Goal: Navigation & Orientation: Find specific page/section

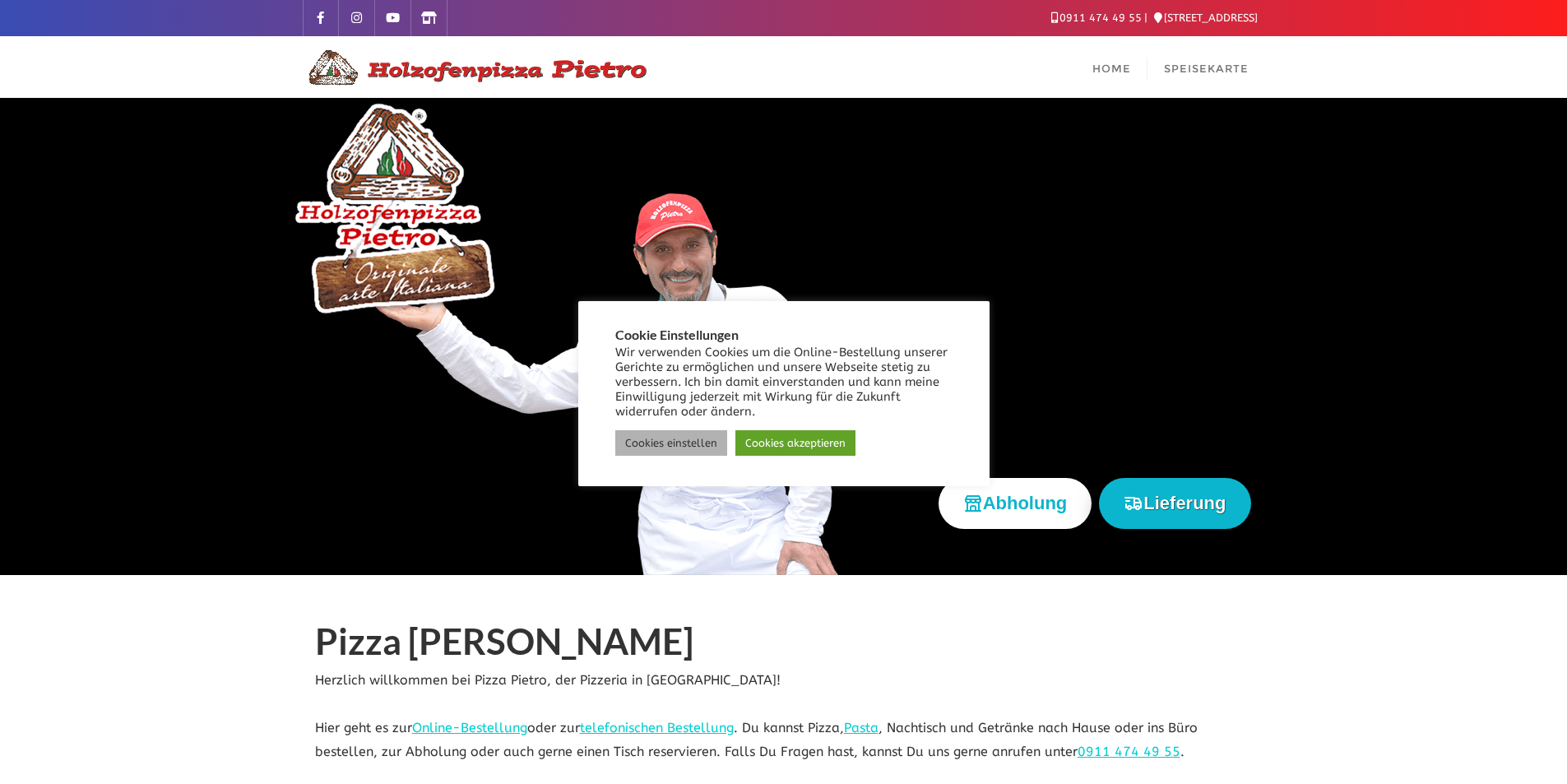
click at [695, 445] on link "Cookies einstellen" at bounding box center [671, 443] width 112 height 26
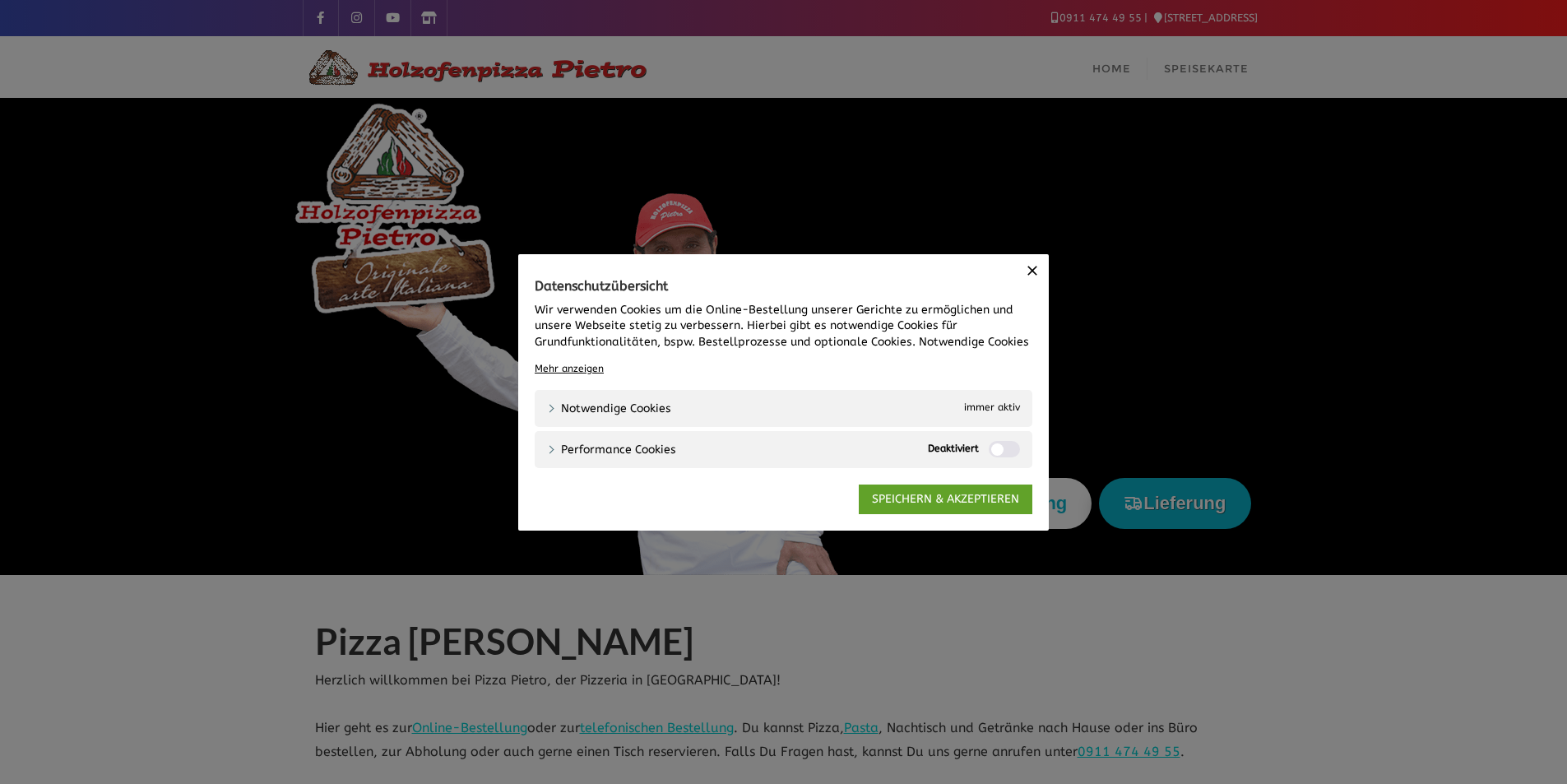
click at [1039, 266] on icon "button" at bounding box center [1032, 270] width 16 height 16
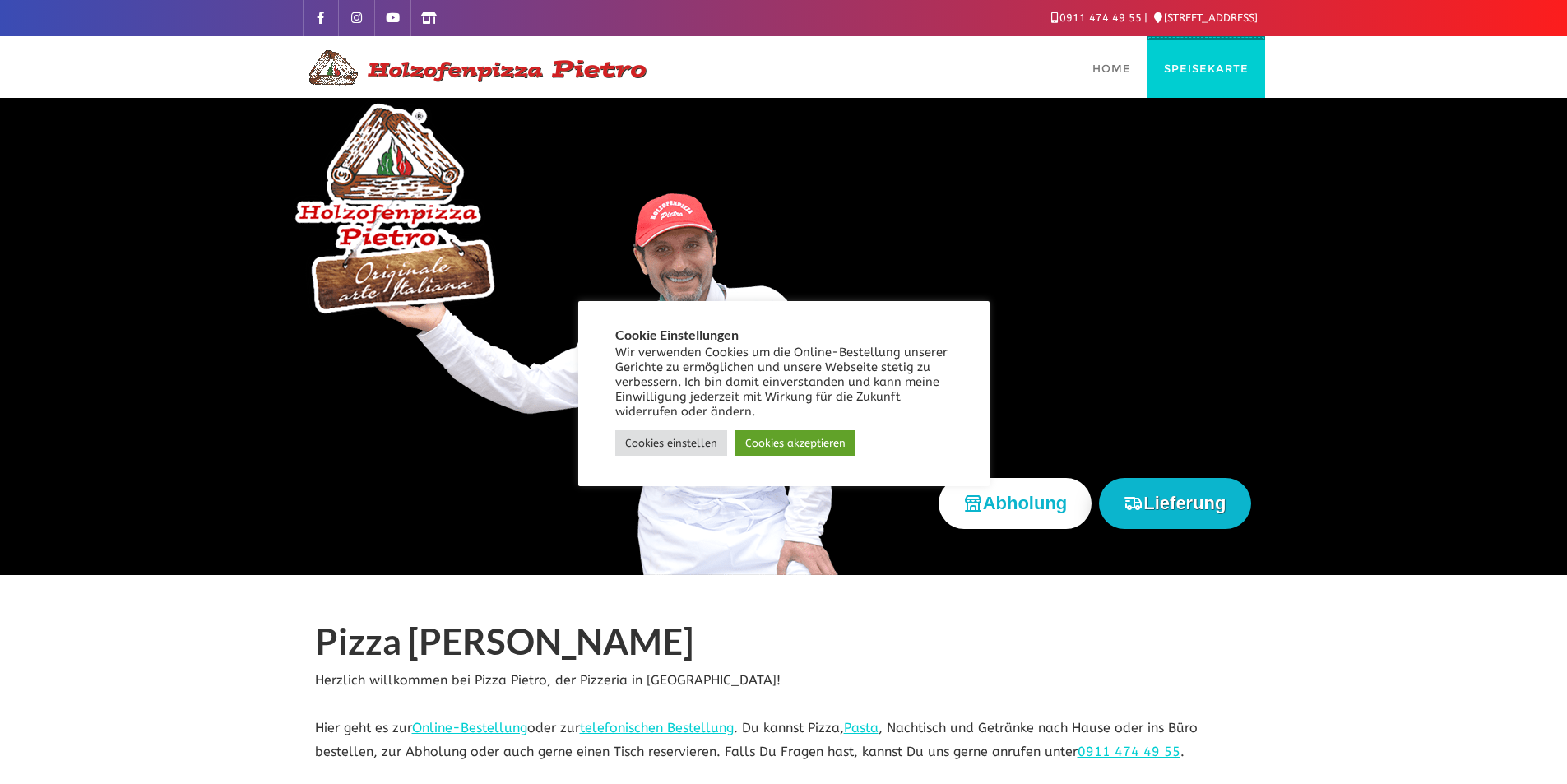
click at [1206, 63] on span "Speisekarte" at bounding box center [1206, 68] width 85 height 13
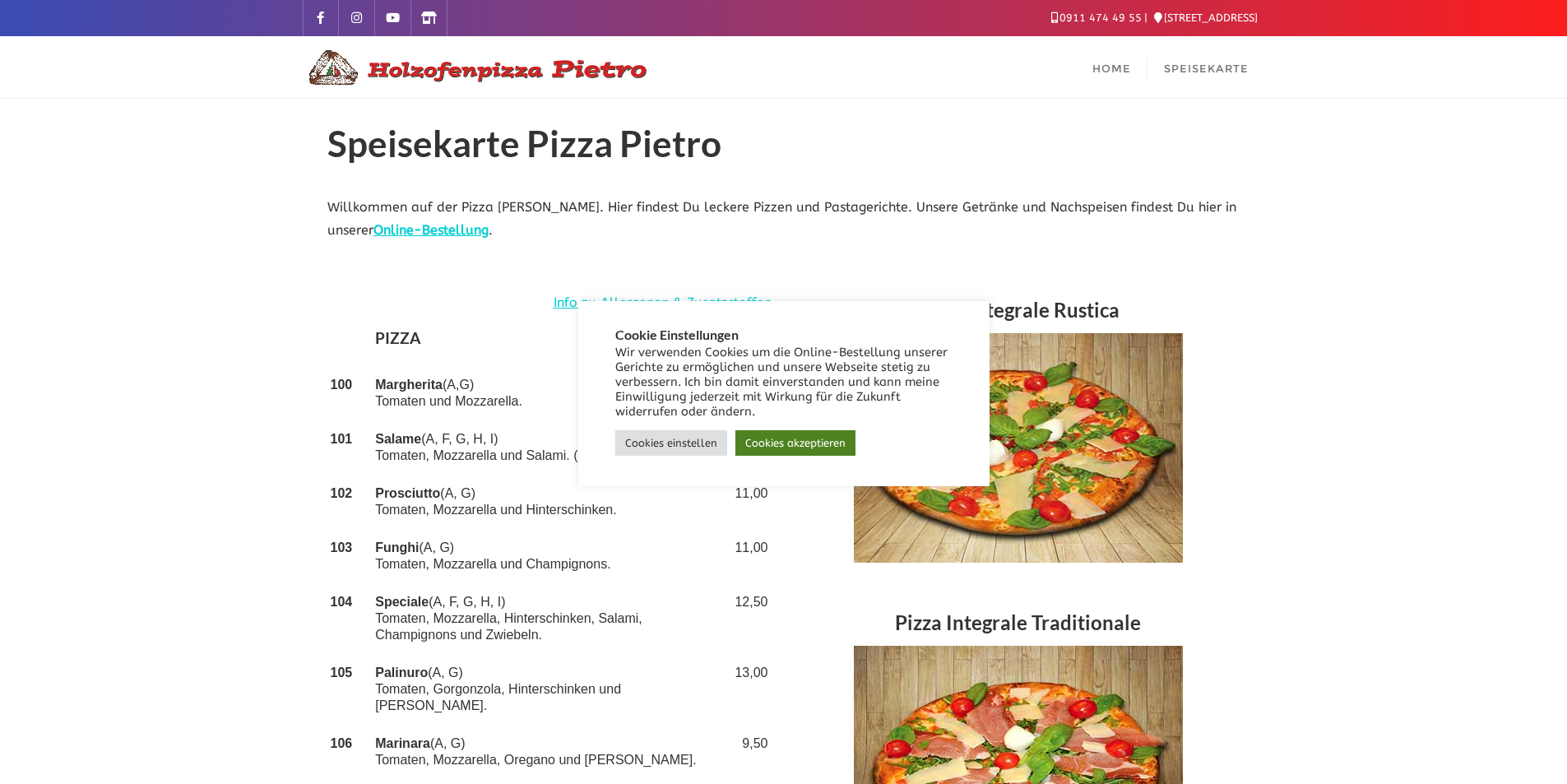
click at [763, 442] on link "Cookies akzeptieren" at bounding box center [795, 443] width 120 height 26
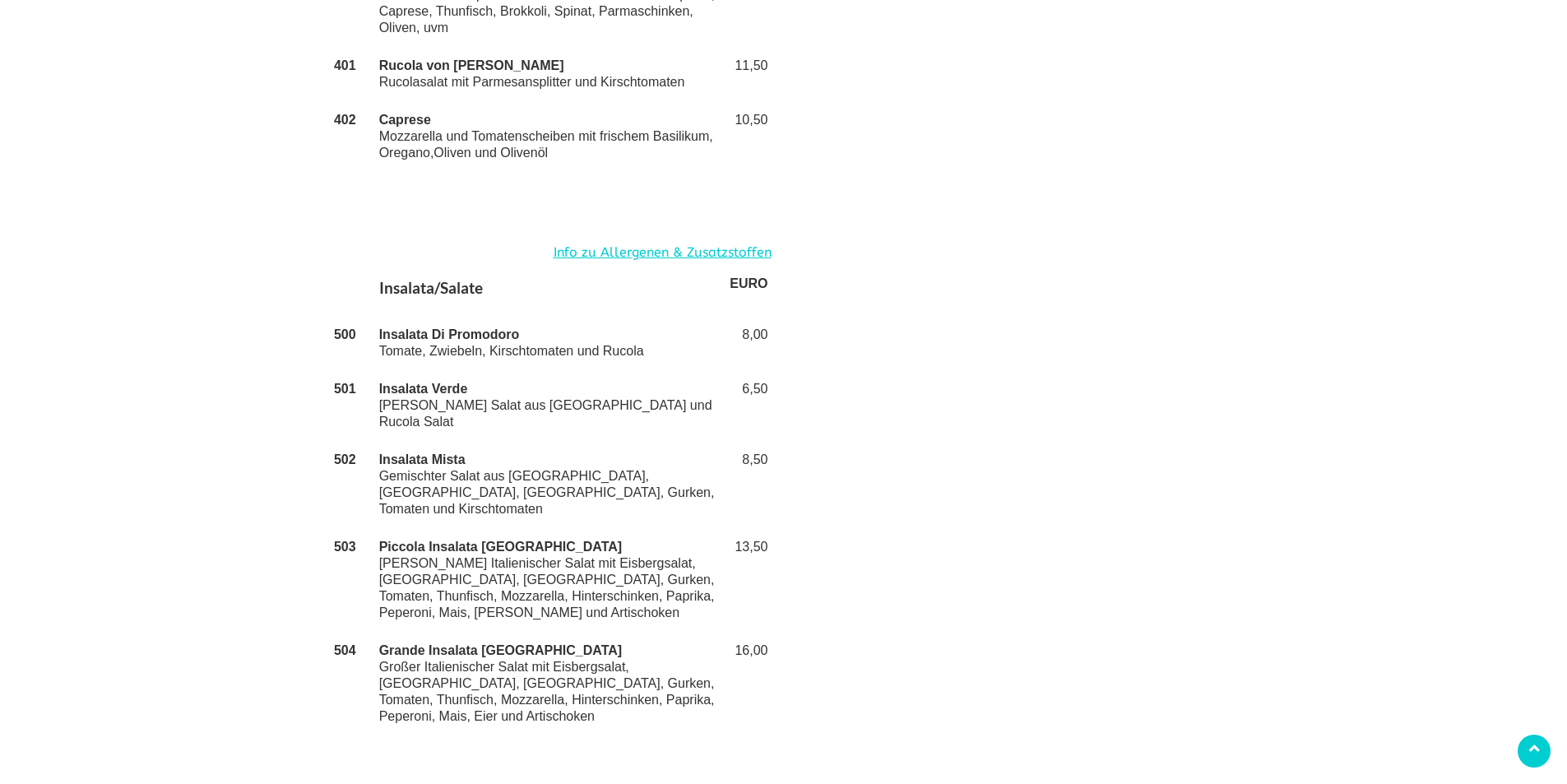
scroll to position [3372, 0]
